Goal: Information Seeking & Learning: Compare options

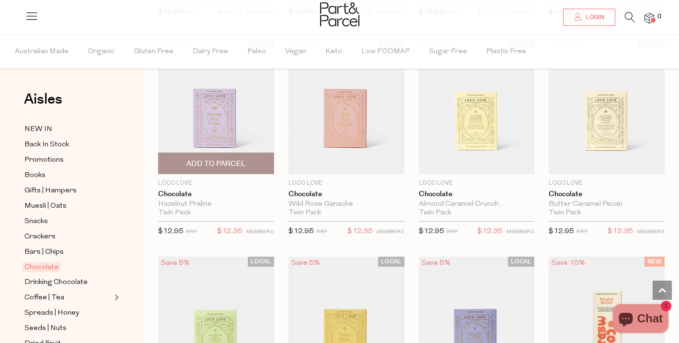
scroll to position [298, 0]
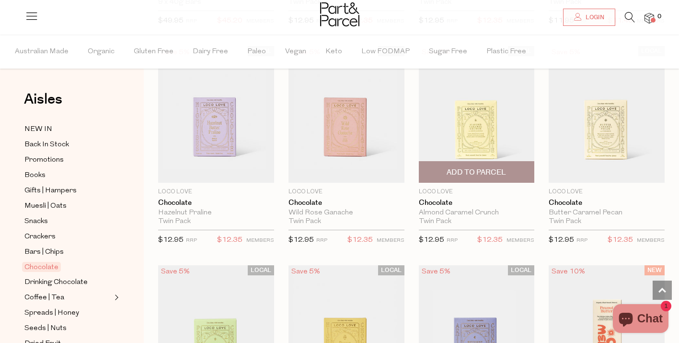
click at [471, 129] on img at bounding box center [477, 114] width 116 height 137
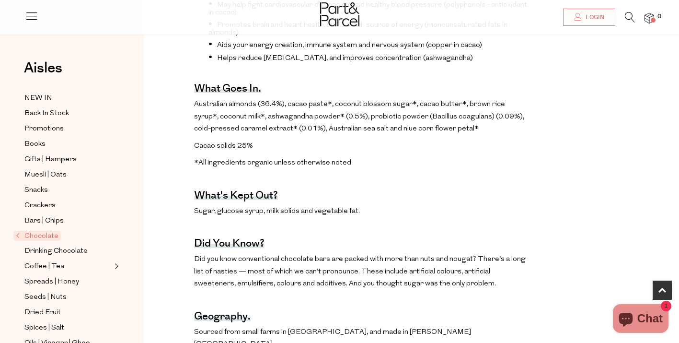
scroll to position [476, 0]
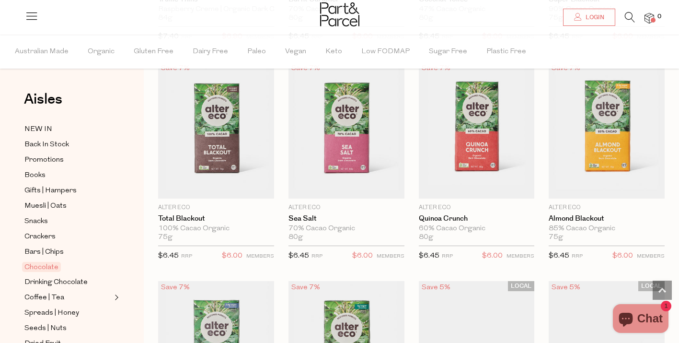
scroll to position [1160, 0]
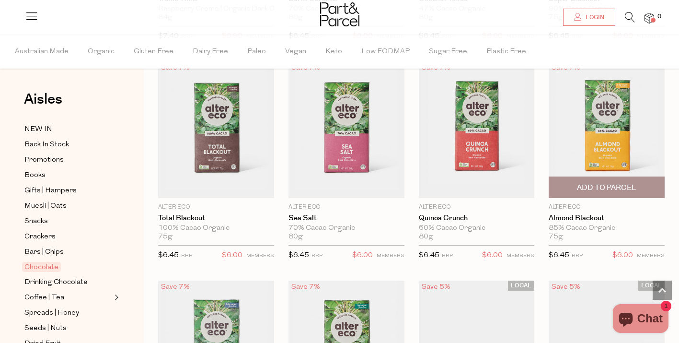
click at [613, 124] on img at bounding box center [607, 129] width 116 height 137
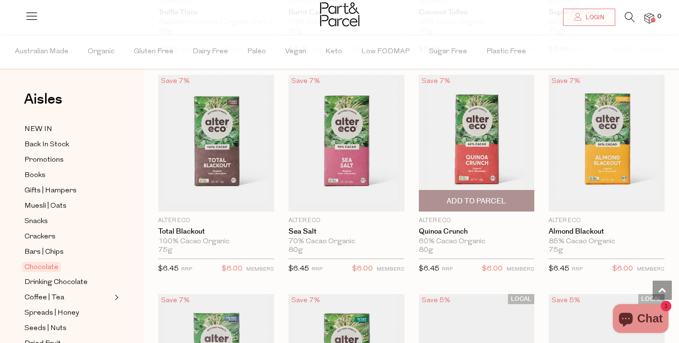
scroll to position [1125, 0]
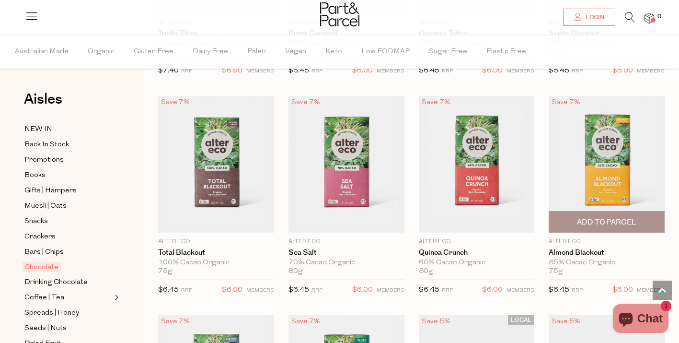
click at [598, 141] on img at bounding box center [607, 164] width 116 height 137
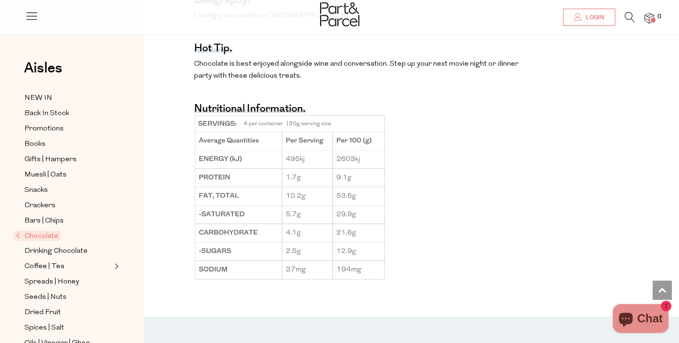
scroll to position [767, 0]
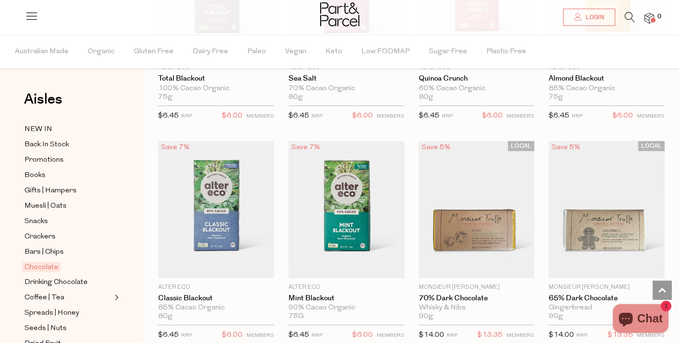
scroll to position [1300, 0]
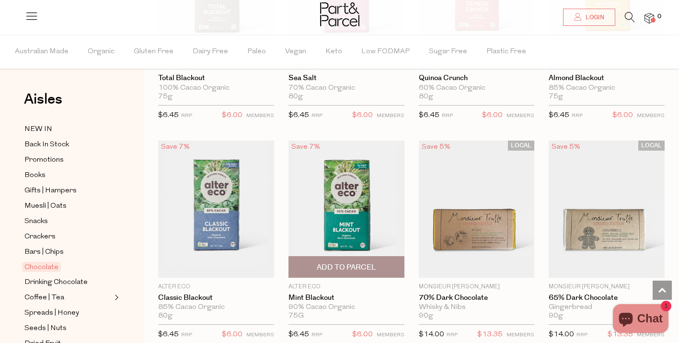
click at [340, 190] on img at bounding box center [347, 208] width 116 height 137
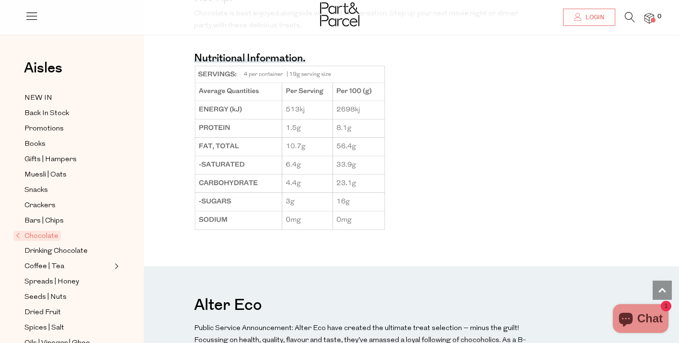
scroll to position [827, 0]
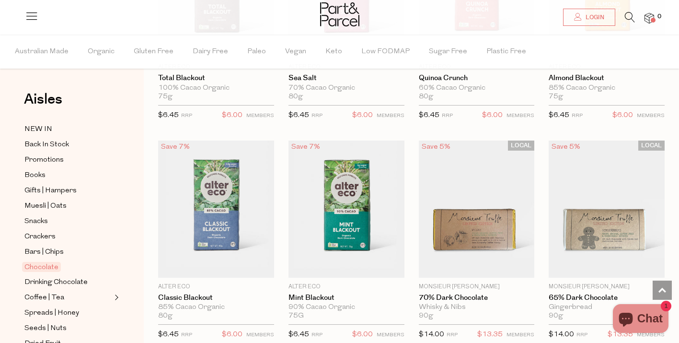
scroll to position [1301, 0]
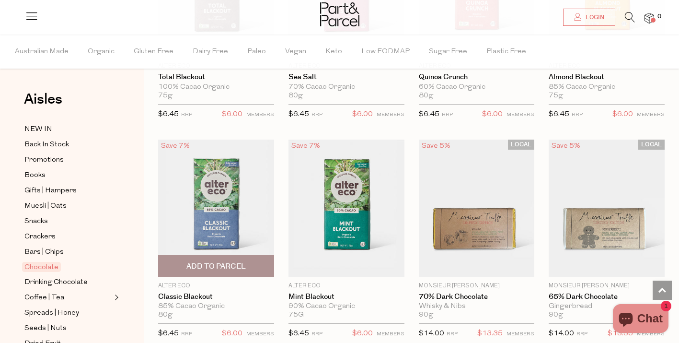
click at [211, 188] on img at bounding box center [216, 208] width 116 height 137
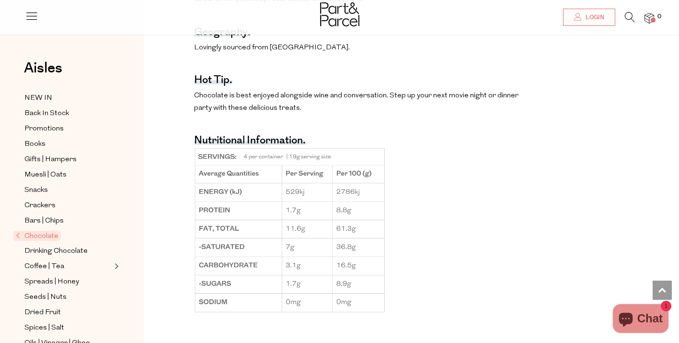
scroll to position [730, 0]
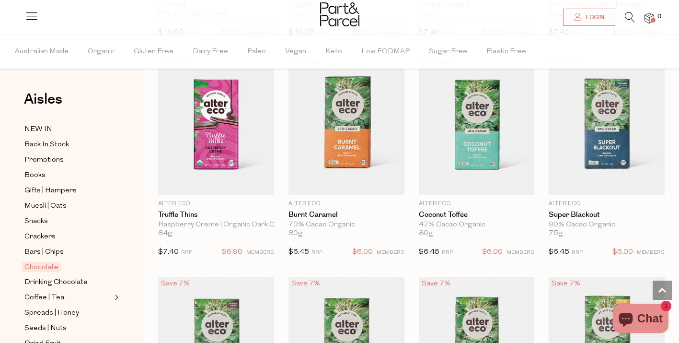
scroll to position [939, 0]
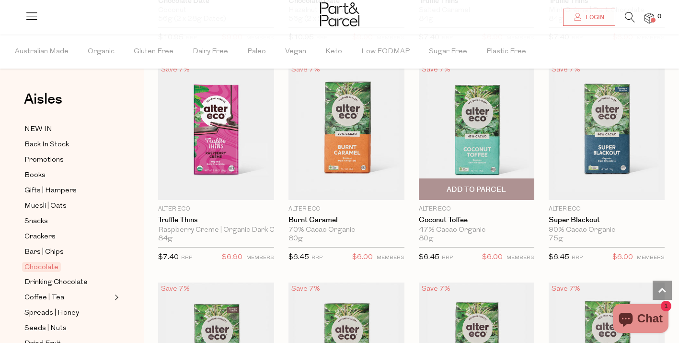
click at [472, 120] on img at bounding box center [477, 131] width 116 height 137
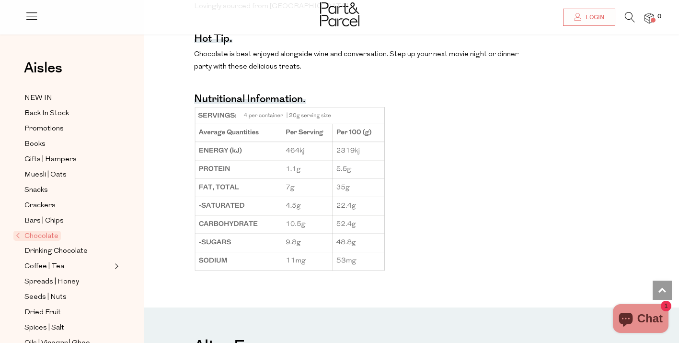
scroll to position [828, 0]
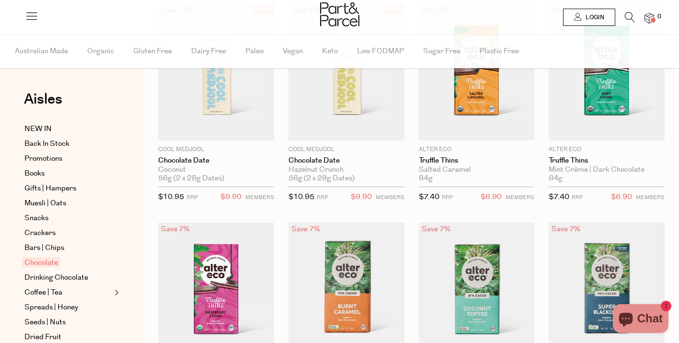
scroll to position [939, 0]
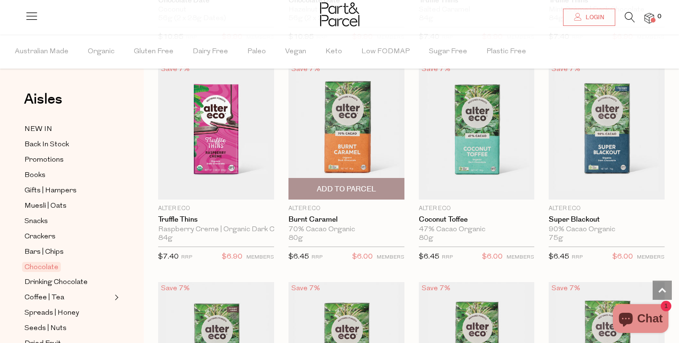
click at [340, 120] on img at bounding box center [347, 131] width 116 height 137
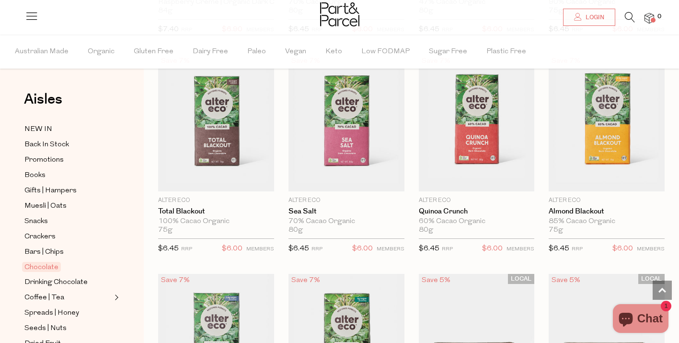
scroll to position [1171, 0]
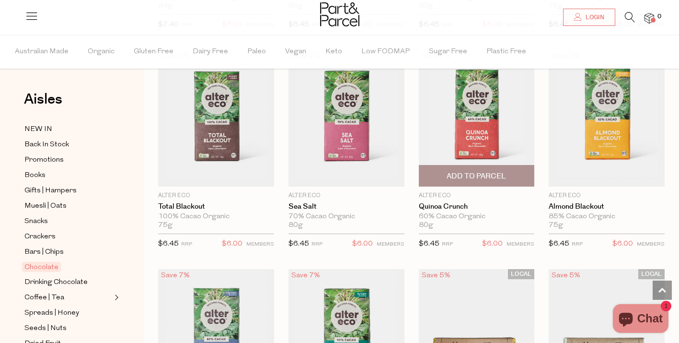
click at [480, 121] on img at bounding box center [477, 118] width 116 height 137
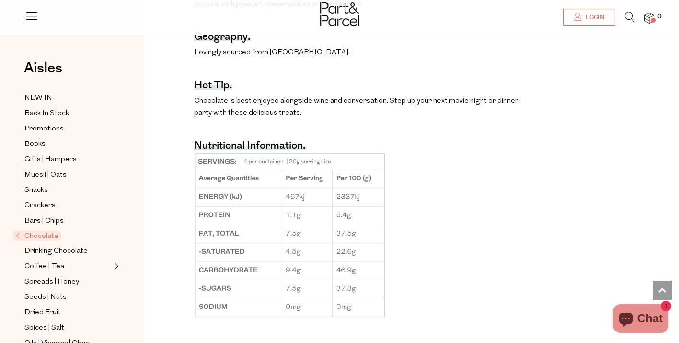
scroll to position [736, 0]
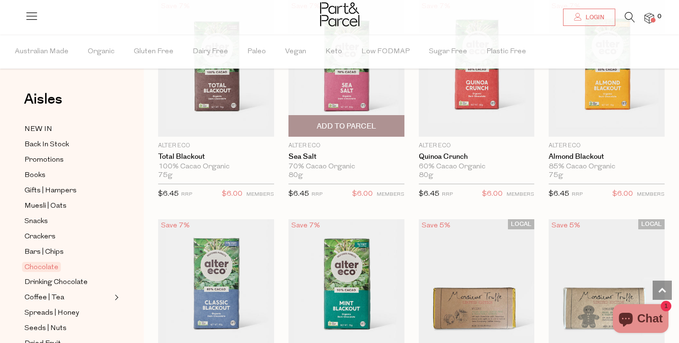
scroll to position [1219, 0]
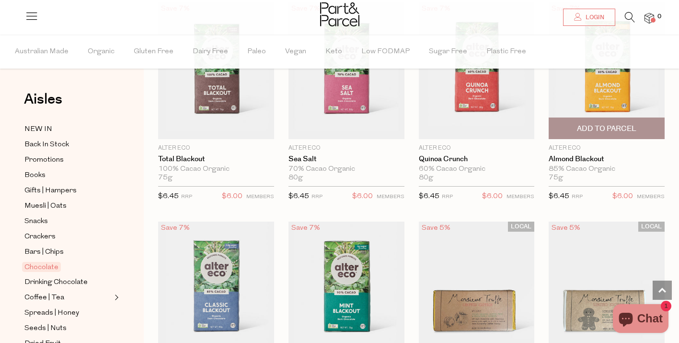
click at [612, 95] on img at bounding box center [607, 70] width 116 height 137
